Goal: Task Accomplishment & Management: Manage account settings

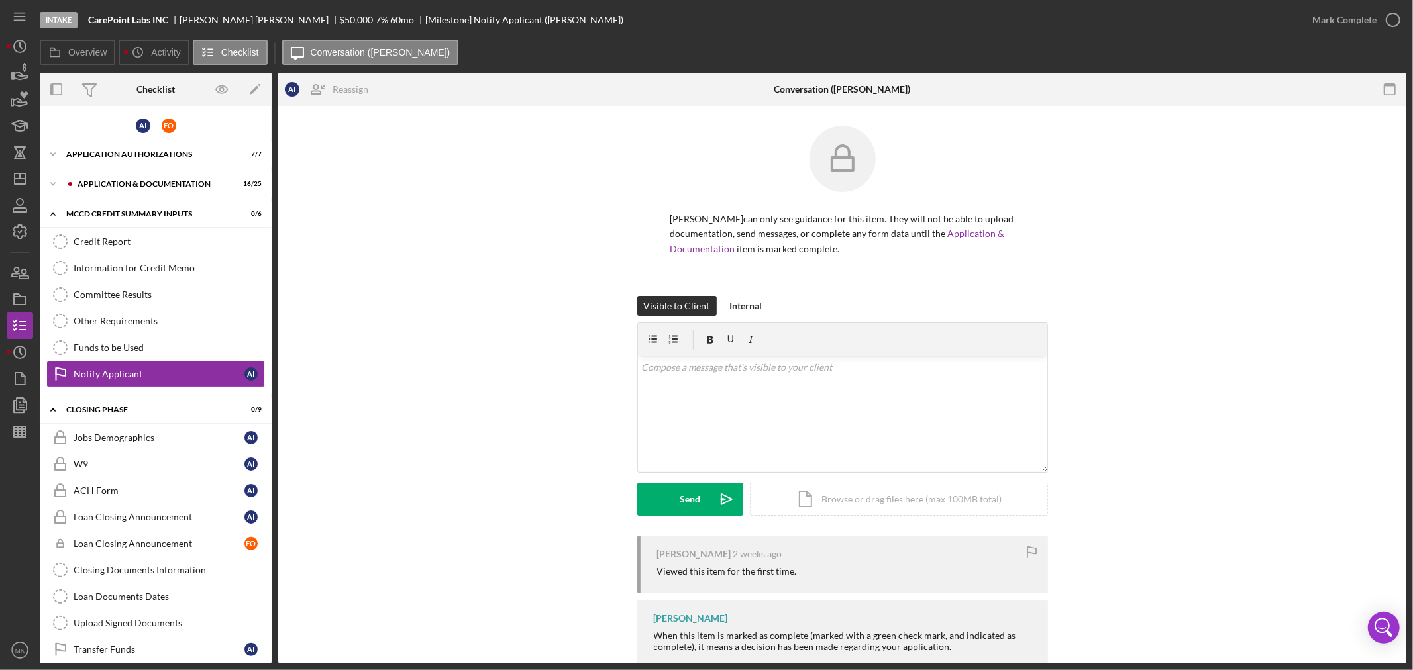
scroll to position [43, 0]
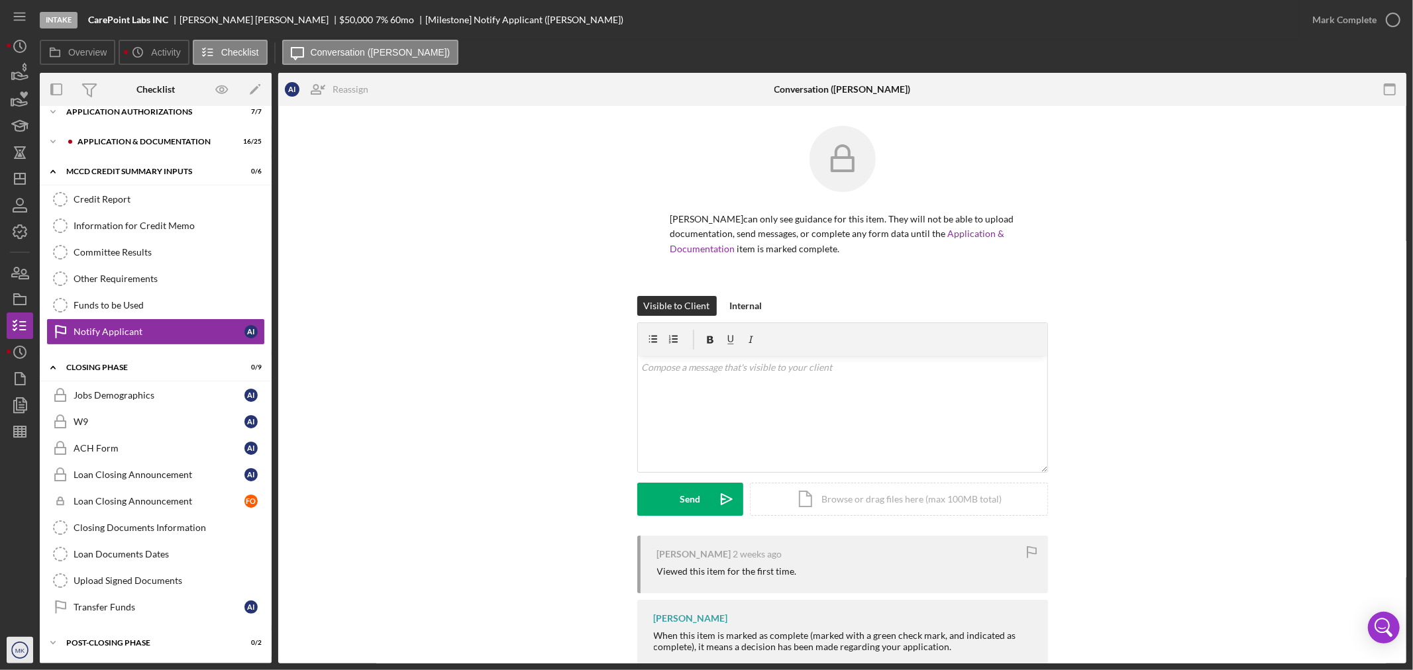
click at [20, 650] on text "MK" at bounding box center [20, 650] width 10 height 7
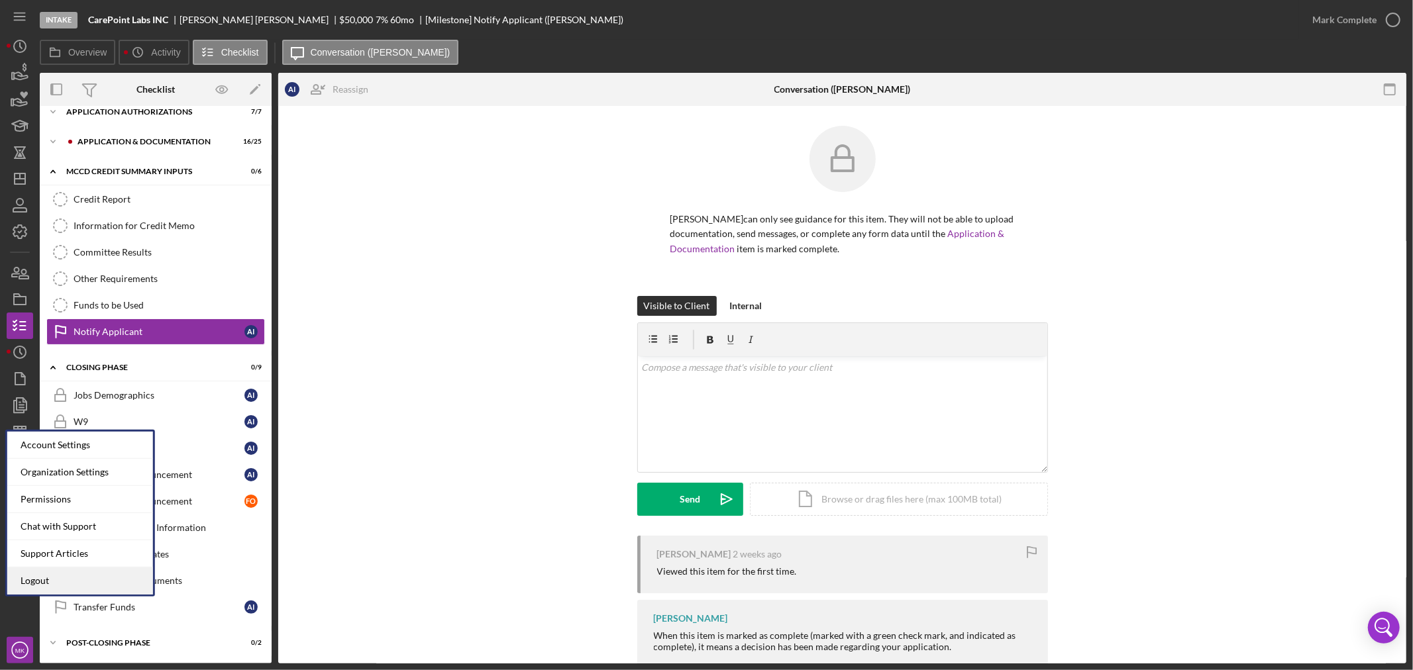
click at [91, 581] on link "Logout" at bounding box center [80, 581] width 146 height 27
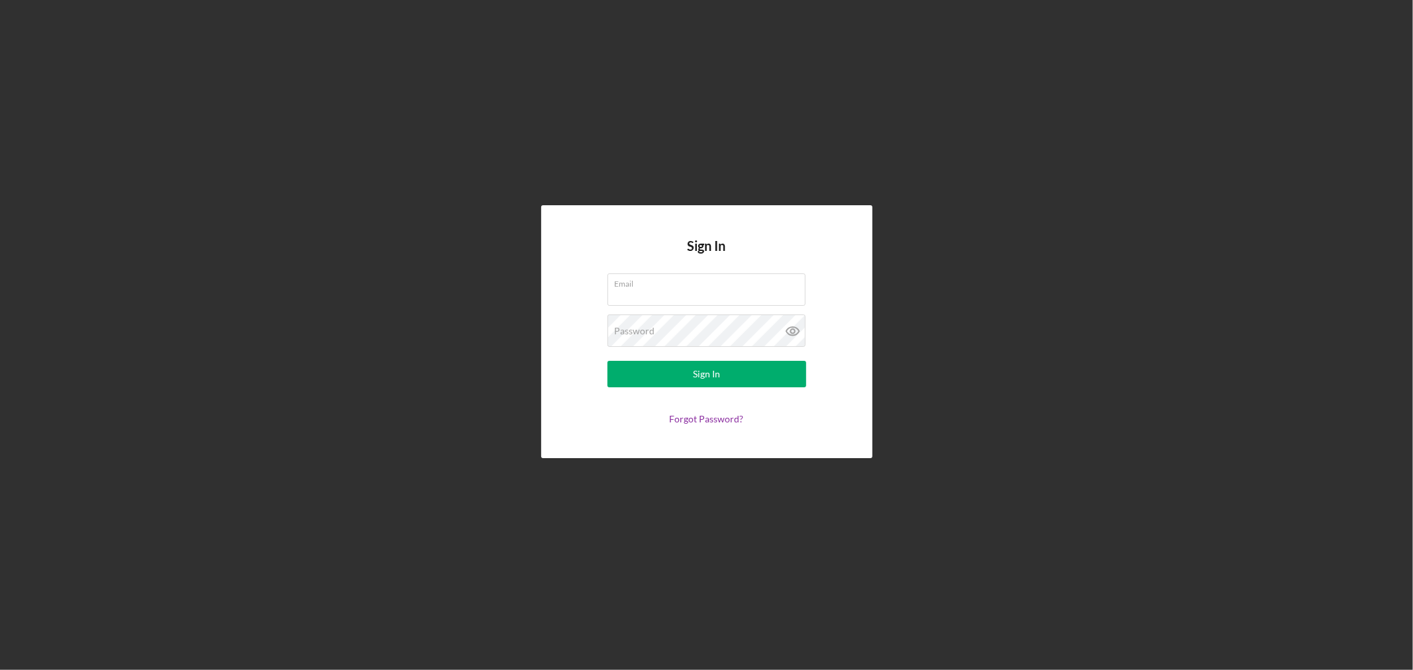
type input "[EMAIL_ADDRESS][DOMAIN_NAME]"
